Goal: Navigation & Orientation: Find specific page/section

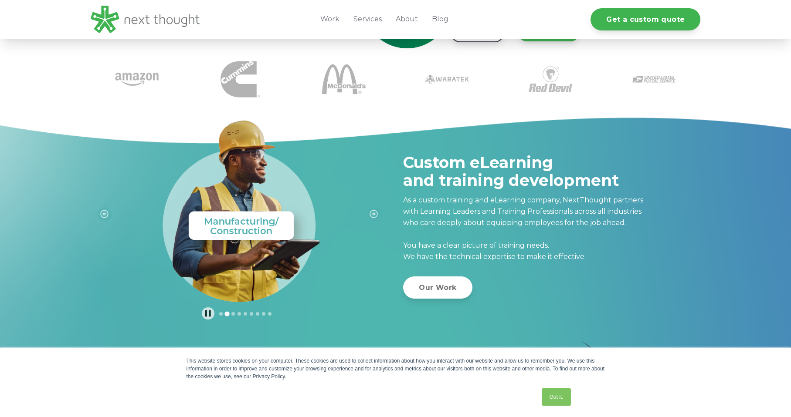
scroll to position [174, 0]
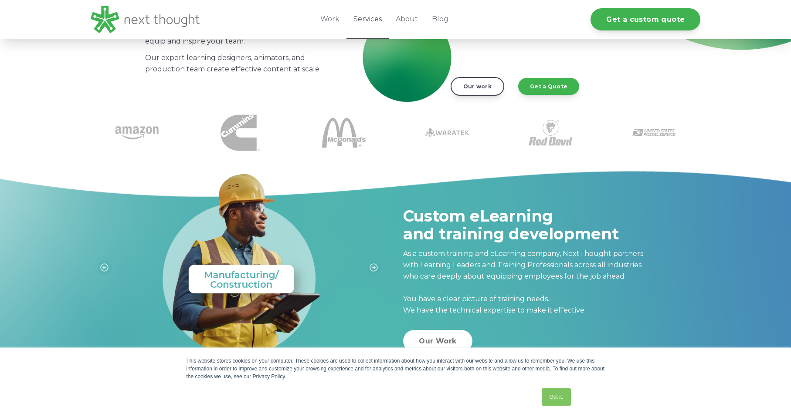
click at [368, 18] on link "Services" at bounding box center [367, 19] width 42 height 39
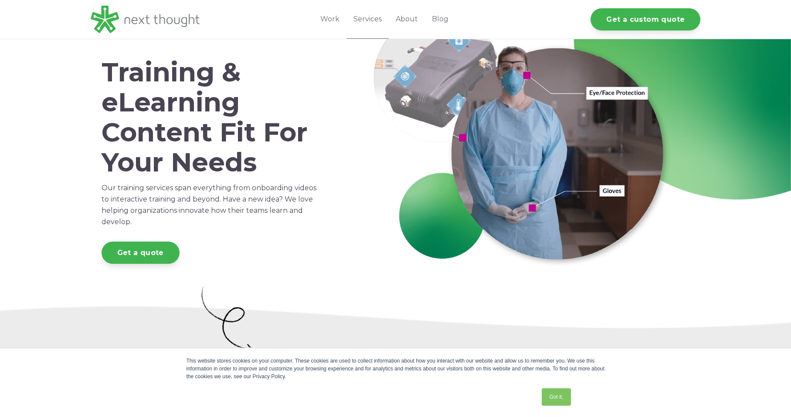
scroll to position [58, 0]
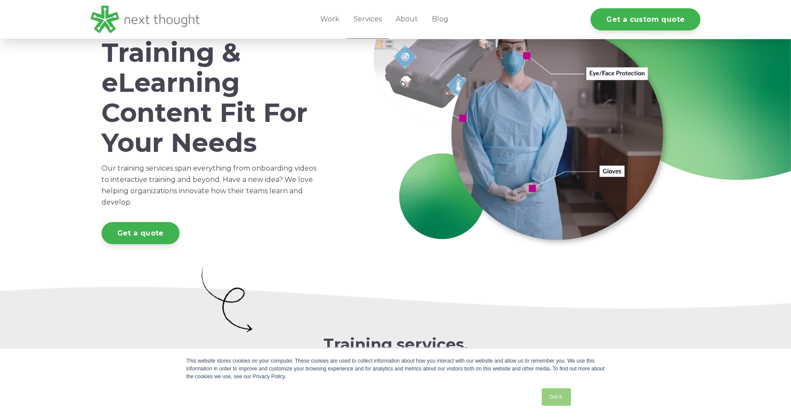
click at [556, 401] on link "Got it." at bounding box center [556, 397] width 29 height 17
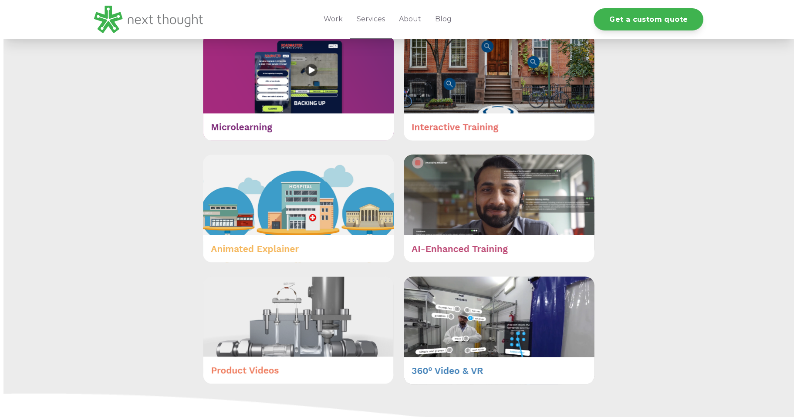
scroll to position [523, 0]
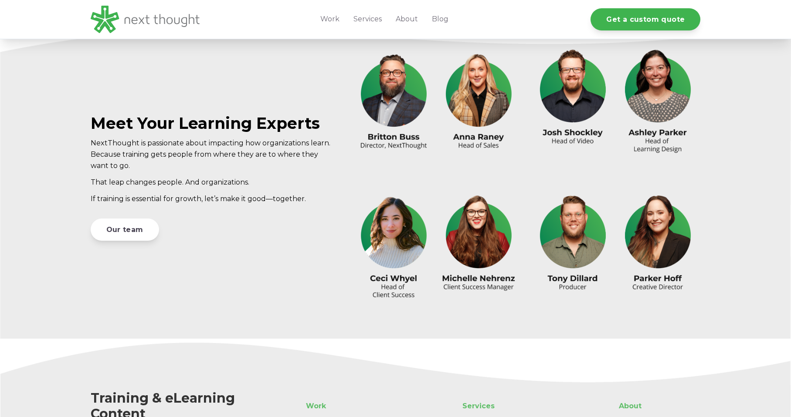
scroll to position [2471, 0]
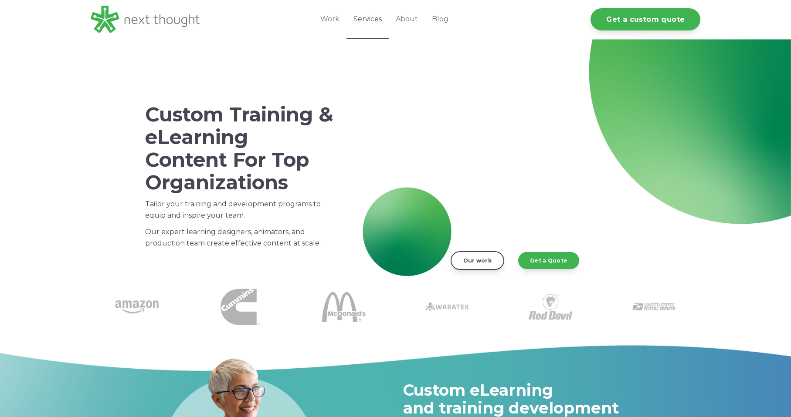
click at [362, 22] on link "Services" at bounding box center [367, 19] width 42 height 39
